Goal: Communication & Community: Answer question/provide support

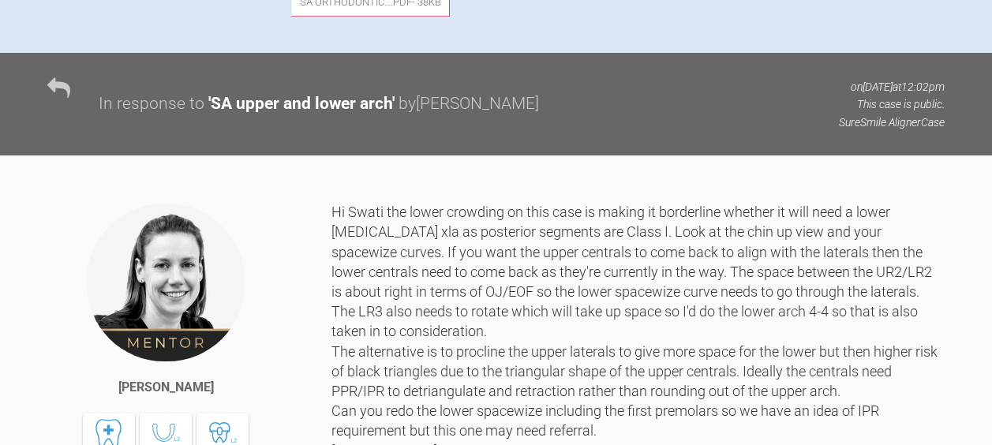
scroll to position [868, 0]
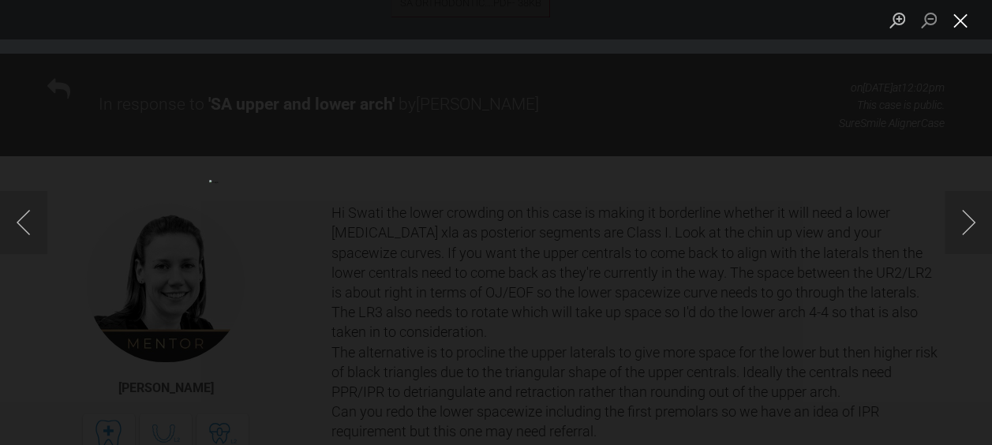
click at [962, 19] on button "Close lightbox" at bounding box center [960, 20] width 32 height 28
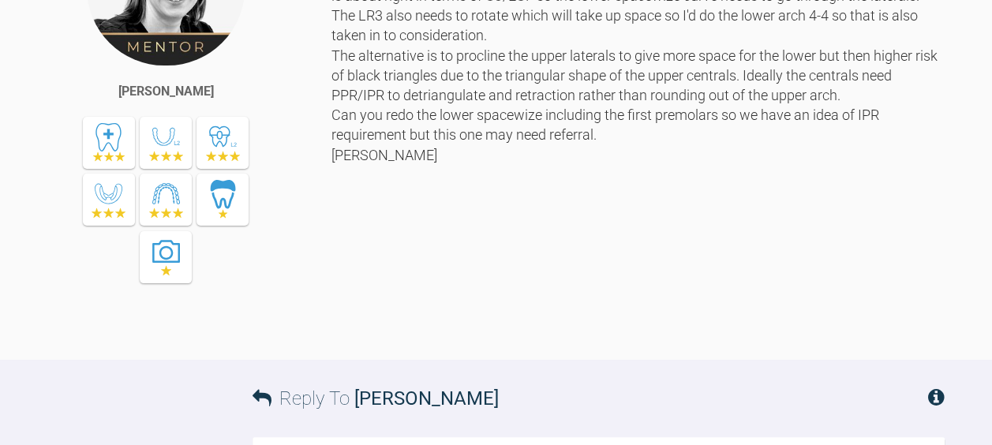
scroll to position [1156, 0]
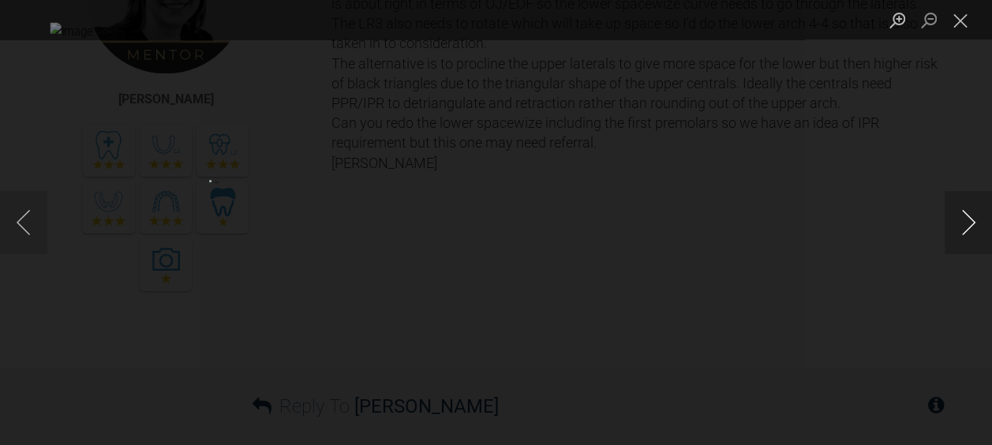
click at [969, 226] on button "Next image" at bounding box center [967, 222] width 47 height 63
click at [963, 237] on button "Next image" at bounding box center [967, 222] width 47 height 63
click at [962, 228] on button "Next image" at bounding box center [967, 222] width 47 height 63
click at [966, 224] on button "Next image" at bounding box center [967, 222] width 47 height 63
click at [964, 218] on button "Next image" at bounding box center [967, 222] width 47 height 63
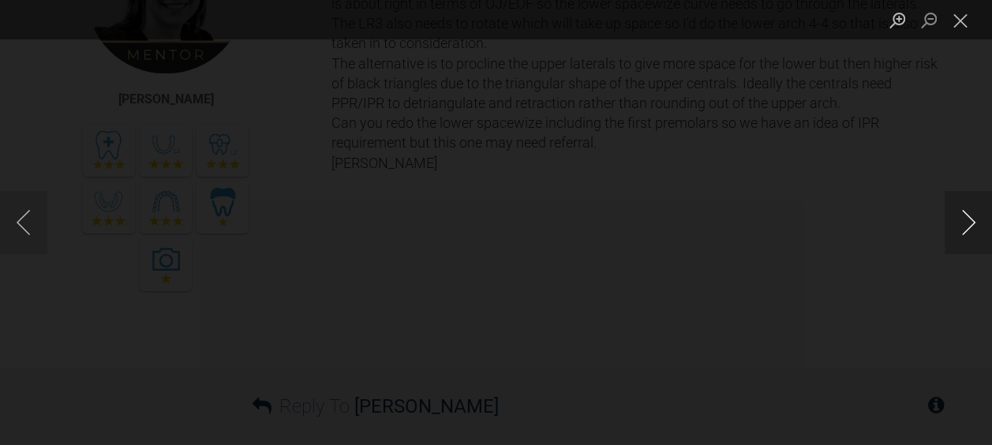
click at [964, 223] on button "Next image" at bounding box center [967, 222] width 47 height 63
click at [968, 224] on button "Next image" at bounding box center [967, 222] width 47 height 63
click at [956, 230] on button "Next image" at bounding box center [967, 222] width 47 height 63
click at [953, 231] on button "Next image" at bounding box center [967, 222] width 47 height 63
click at [958, 235] on button "Next image" at bounding box center [967, 222] width 47 height 63
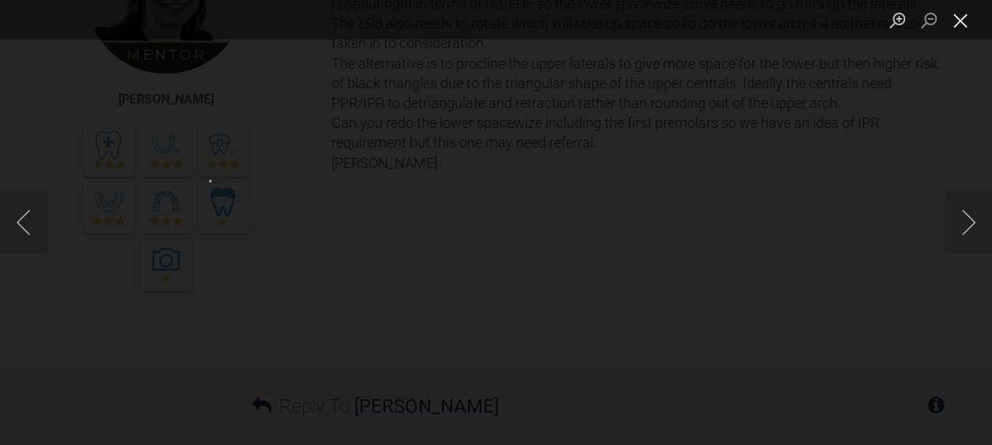
click at [958, 18] on button "Close lightbox" at bounding box center [960, 20] width 32 height 28
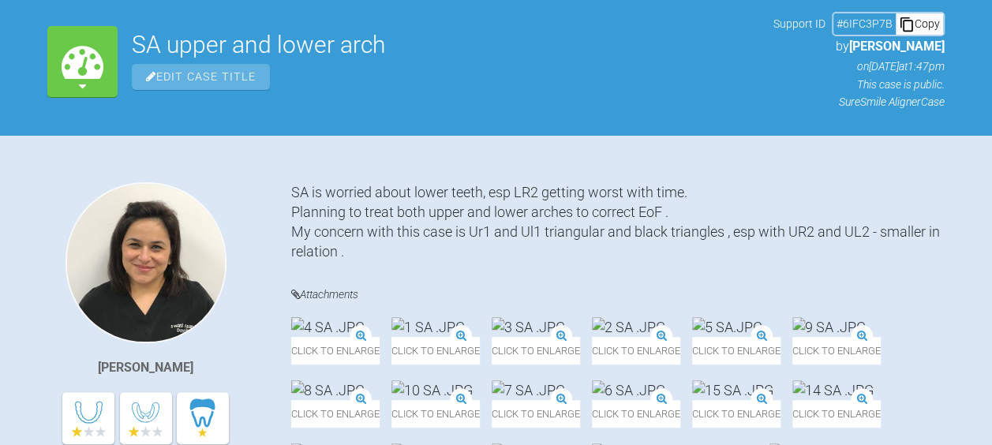
scroll to position [0, 0]
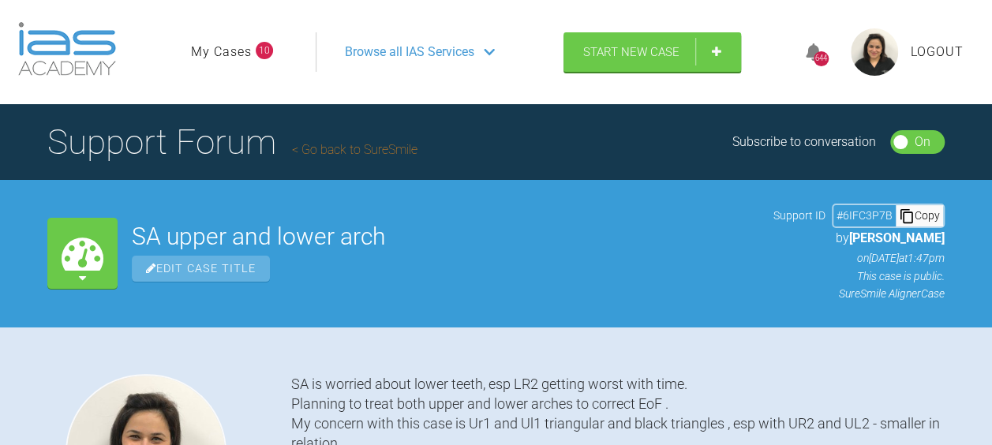
click at [407, 55] on span "Browse all IAS Services" at bounding box center [409, 52] width 129 height 21
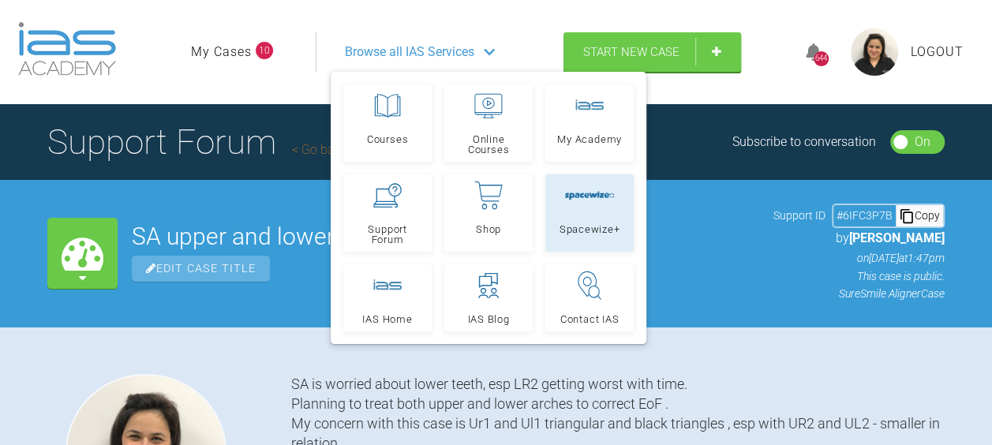
click at [588, 209] on div at bounding box center [589, 195] width 50 height 28
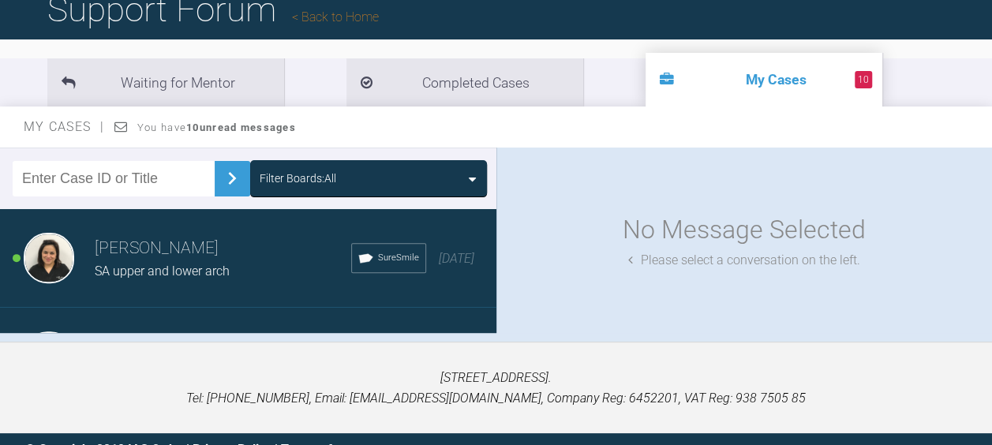
scroll to position [174, 0]
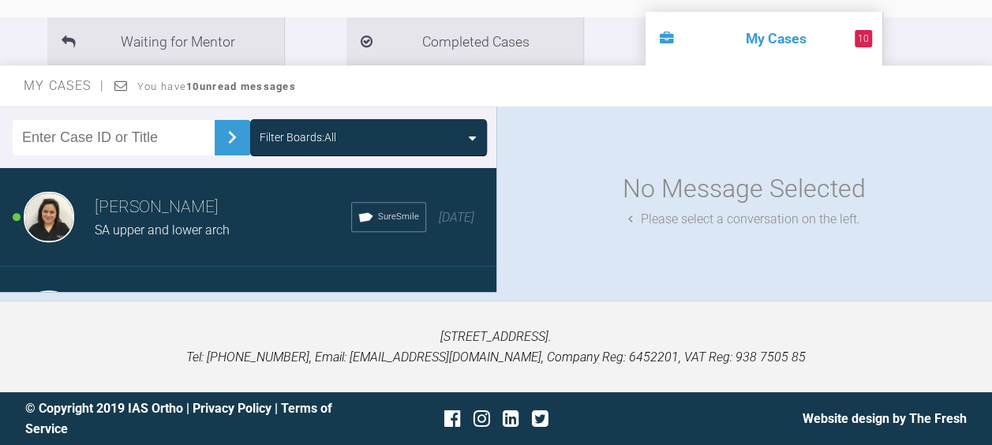
click at [136, 230] on span "SA upper and lower arch" at bounding box center [162, 229] width 135 height 15
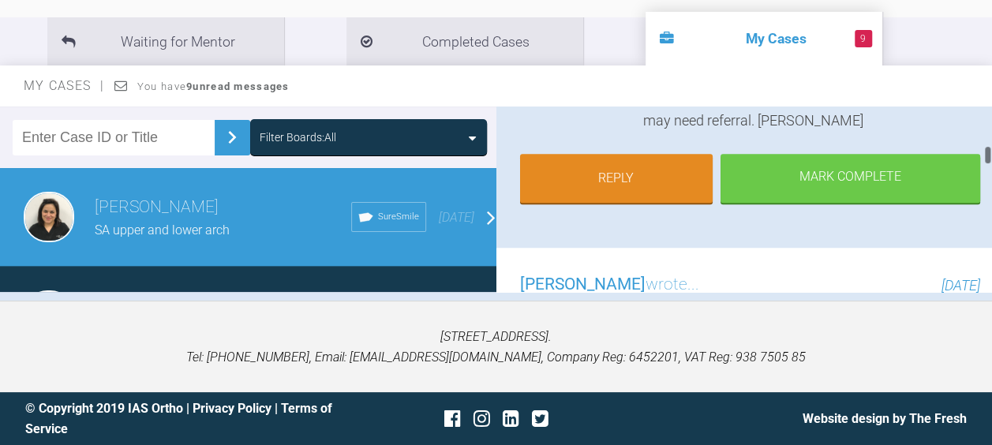
scroll to position [612, 0]
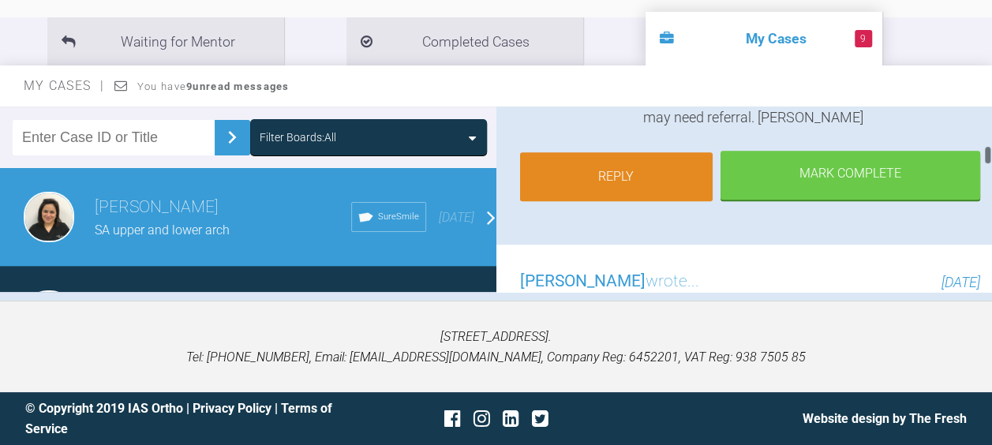
click at [582, 177] on link "Reply" at bounding box center [616, 176] width 193 height 49
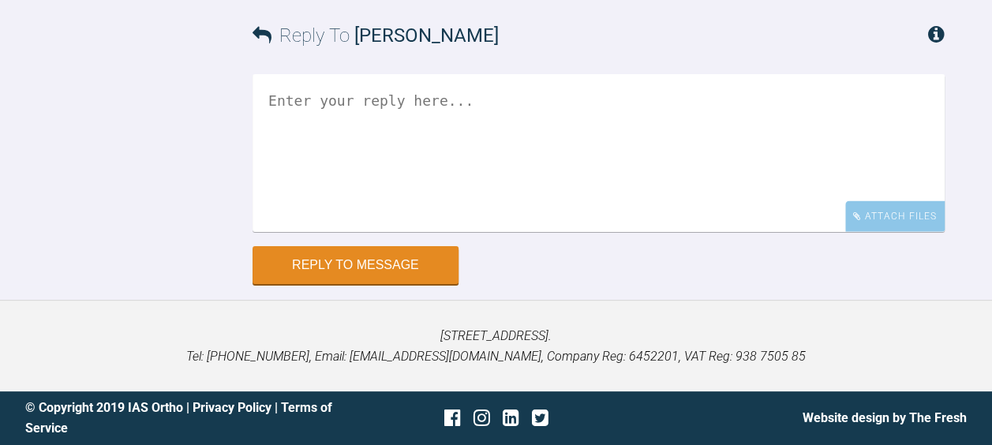
scroll to position [1765, 0]
click at [870, 217] on div "Attach Files" at bounding box center [894, 216] width 99 height 31
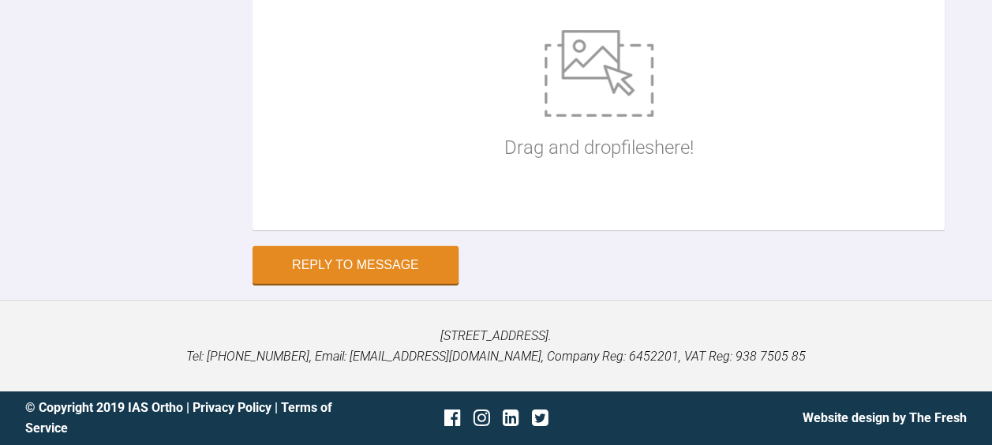
click at [594, 117] on img at bounding box center [598, 73] width 109 height 87
type input "C:\fakepath\SA lower spacewize 2 .jpg"
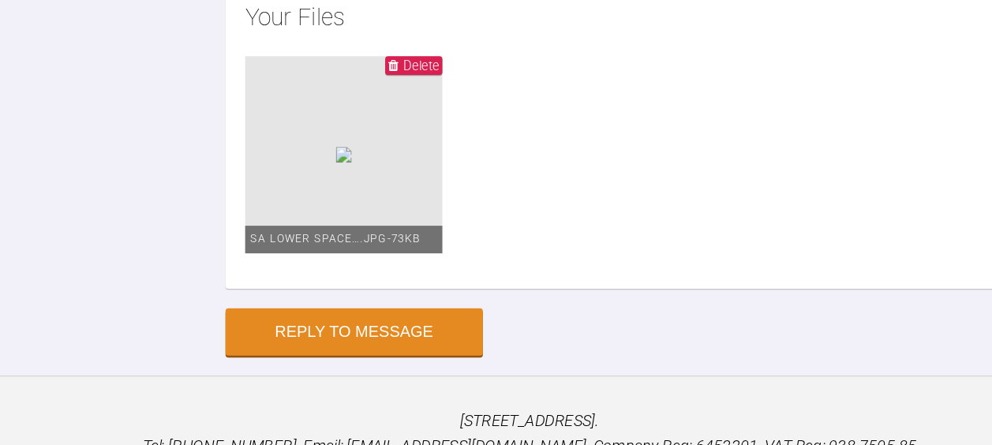
scroll to position [2213, 0]
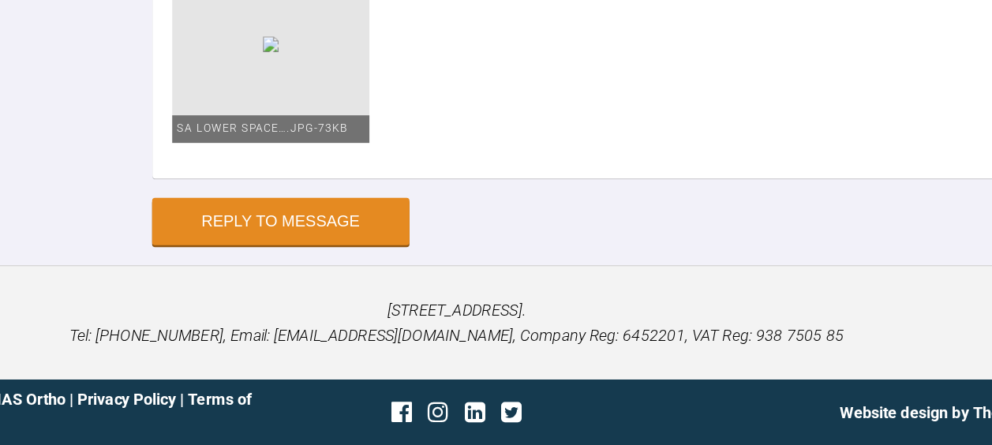
scroll to position [2639, 0]
type textarea "Hello Kelly , Thanks for replying . Hope you had a good summer. Agree with you …"
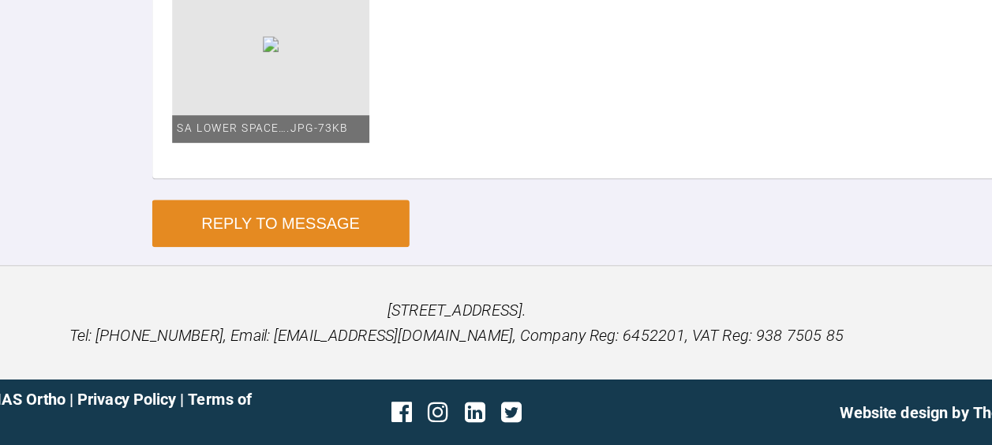
click at [315, 272] on button "Reply to Message" at bounding box center [355, 267] width 206 height 38
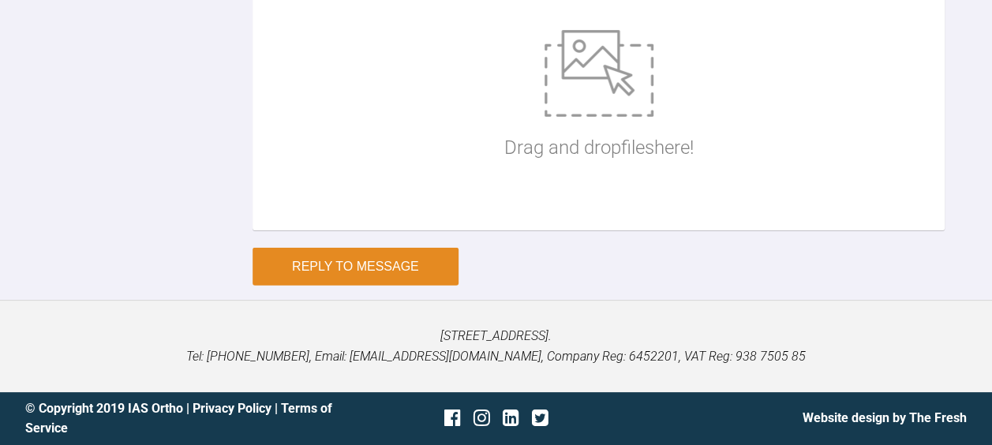
scroll to position [2369, 0]
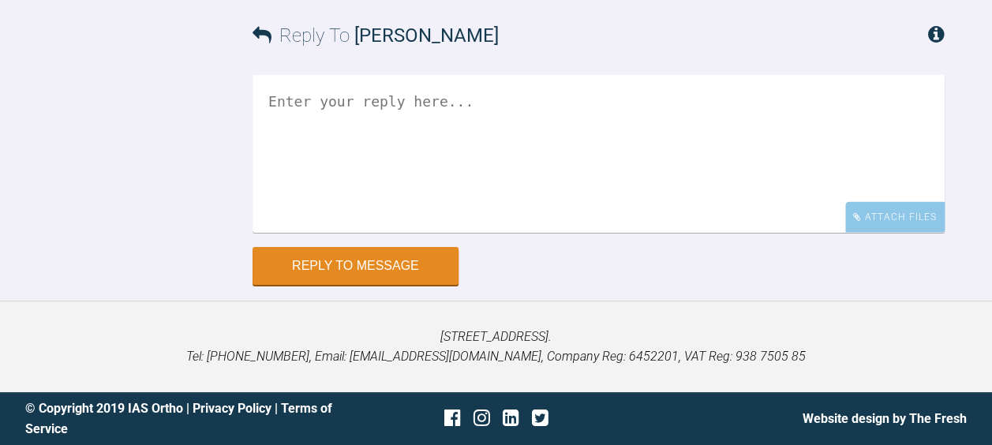
scroll to position [1672, 0]
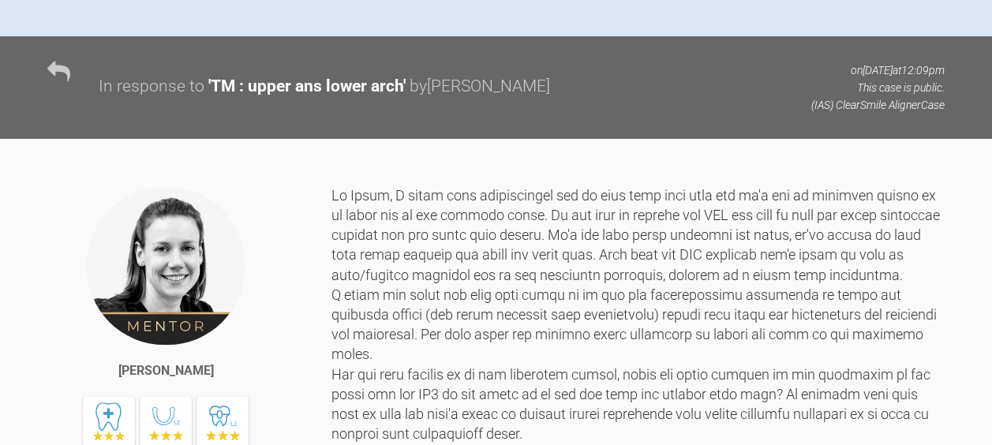
scroll to position [843, 0]
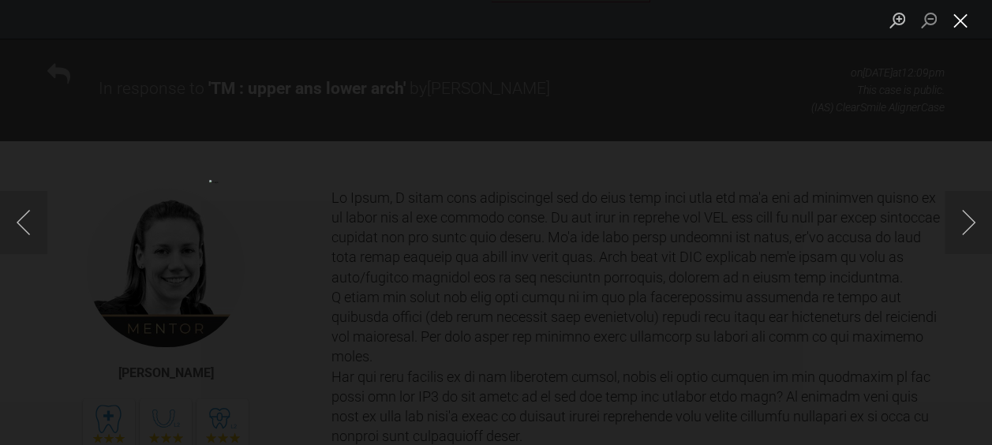
click at [958, 19] on button "Close lightbox" at bounding box center [960, 20] width 32 height 28
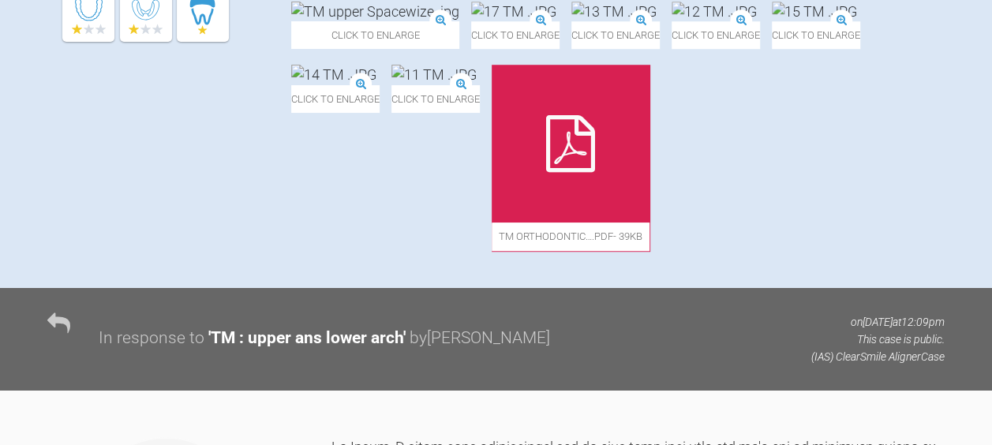
scroll to position [585, 0]
